Goal: Navigation & Orientation: Find specific page/section

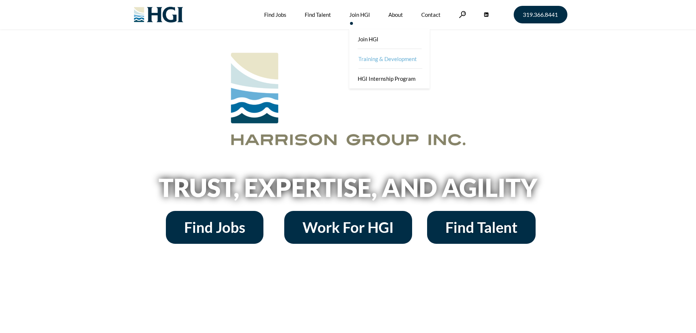
click at [384, 56] on link "Training & Development" at bounding box center [390, 59] width 80 height 20
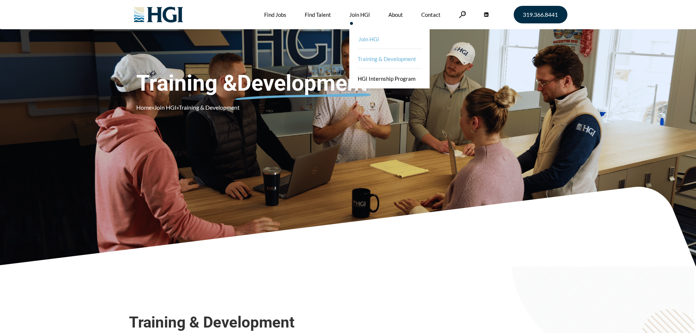
click at [364, 37] on link "Join HGI" at bounding box center [390, 39] width 80 height 20
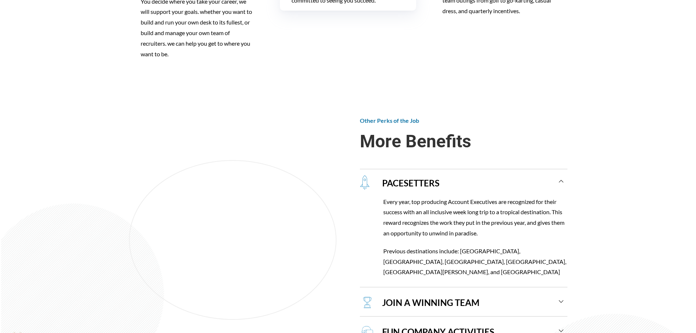
scroll to position [621, 0]
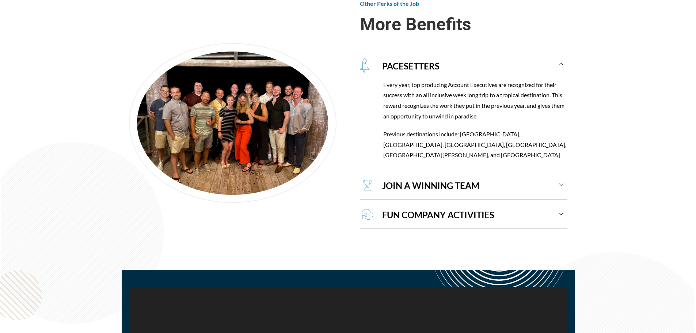
click at [397, 182] on div "JOIN A WINNING TEAM" at bounding box center [468, 185] width 189 height 27
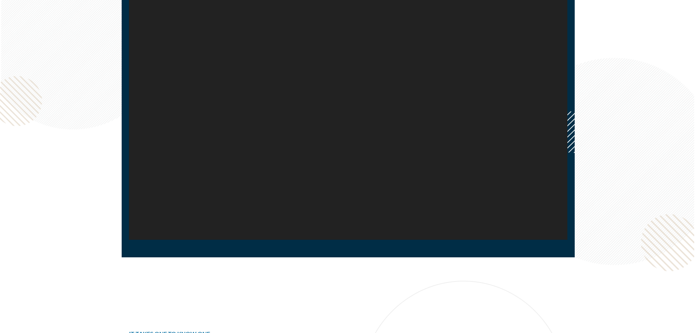
scroll to position [1004, 0]
